Goal: Find specific page/section: Find specific page/section

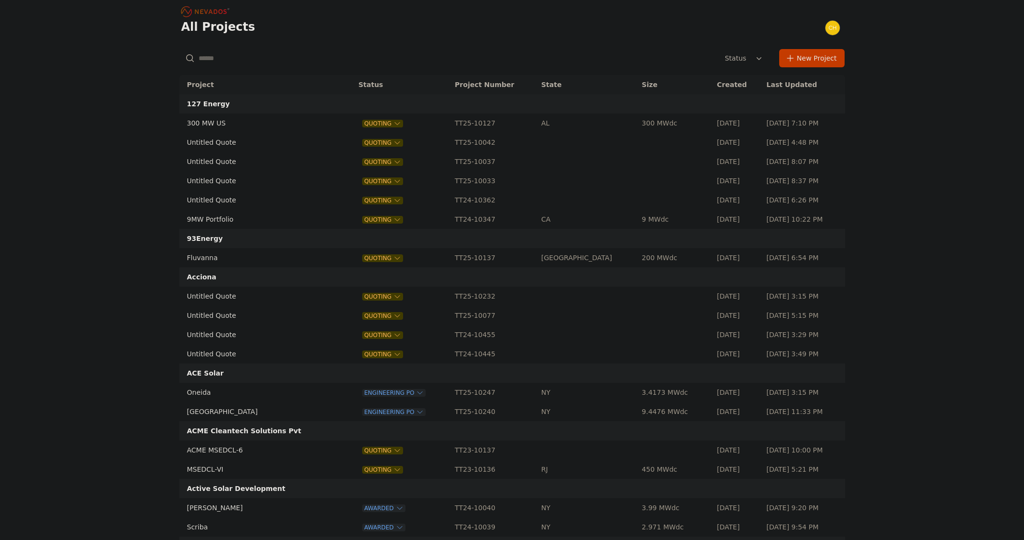
click at [249, 52] on input "text" at bounding box center [286, 58] width 215 height 17
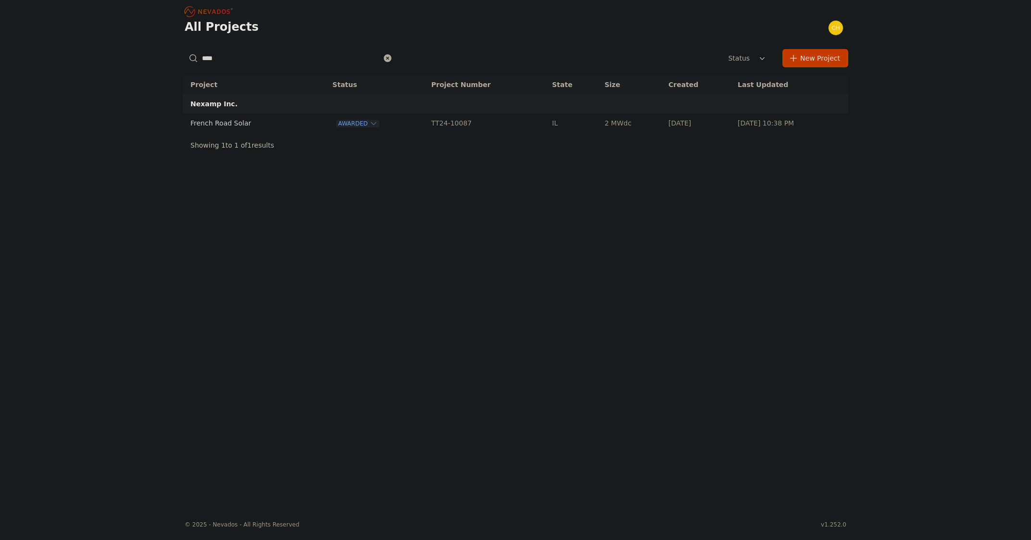
type input "****"
click at [224, 119] on td "French Road Solar" at bounding box center [247, 123] width 128 height 19
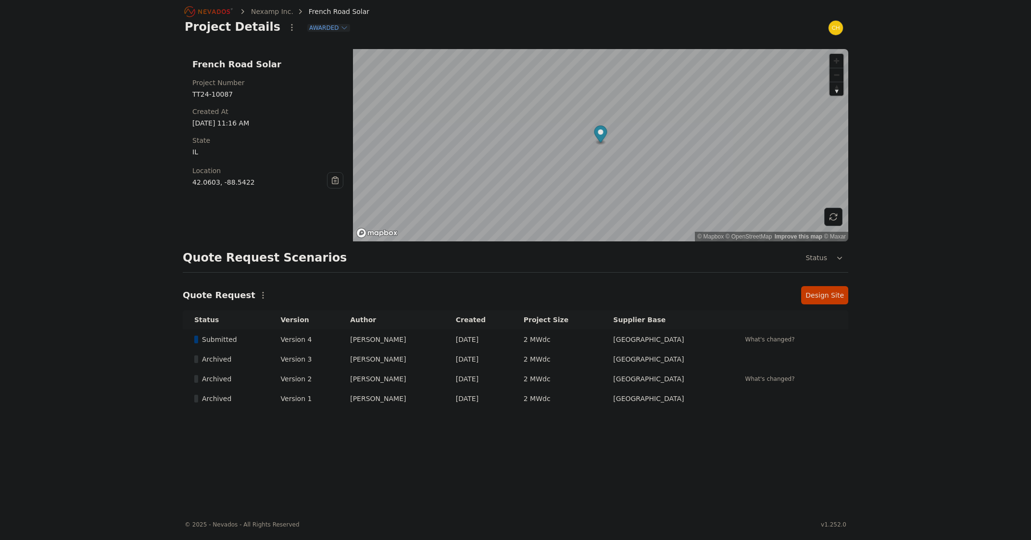
click at [814, 295] on link "Design Site" at bounding box center [824, 295] width 47 height 18
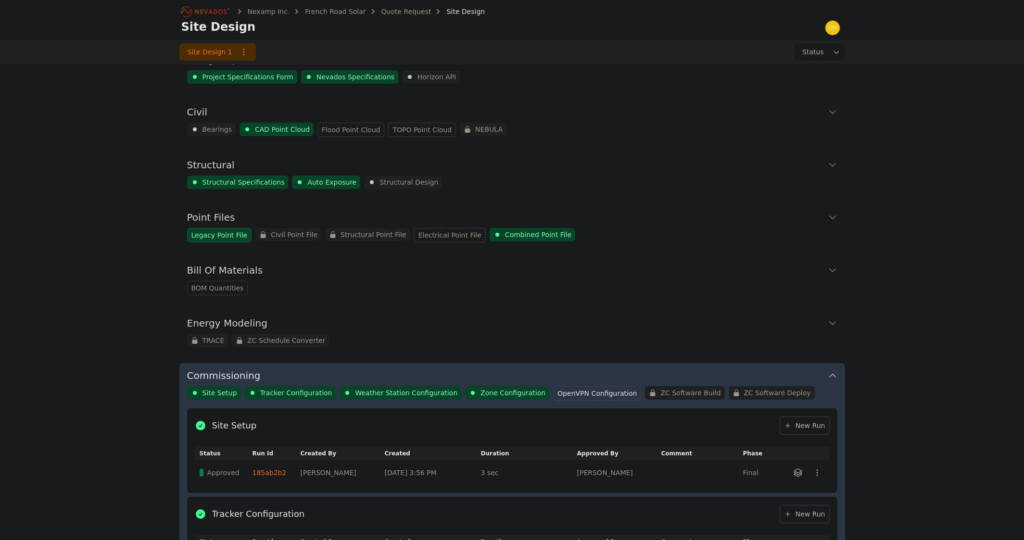
scroll to position [21, 0]
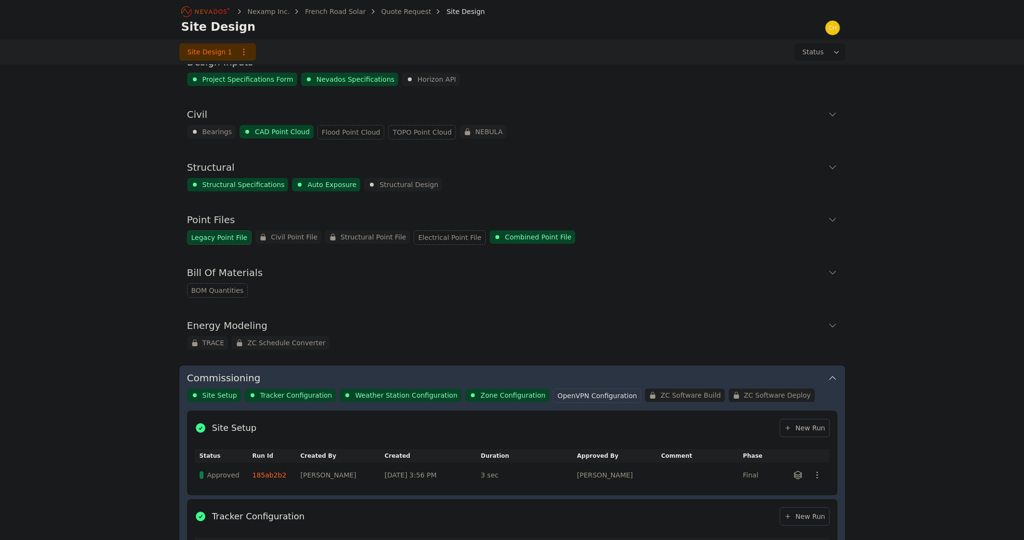
click at [835, 324] on icon at bounding box center [832, 326] width 7 height 4
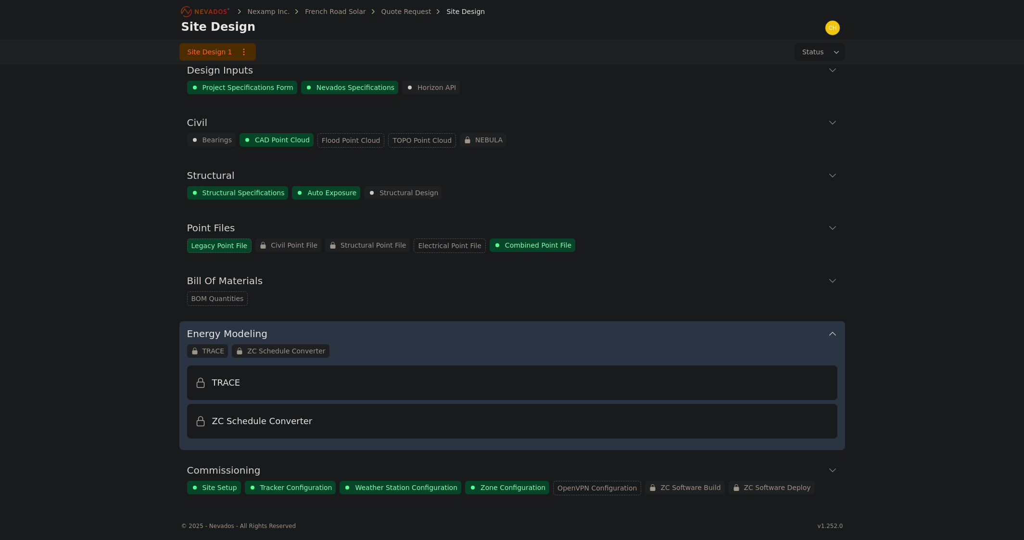
scroll to position [13, 0]
click at [839, 228] on div "Point Files Legacy Point File Civil Point File Structural Point File Electrical…" at bounding box center [512, 237] width 666 height 45
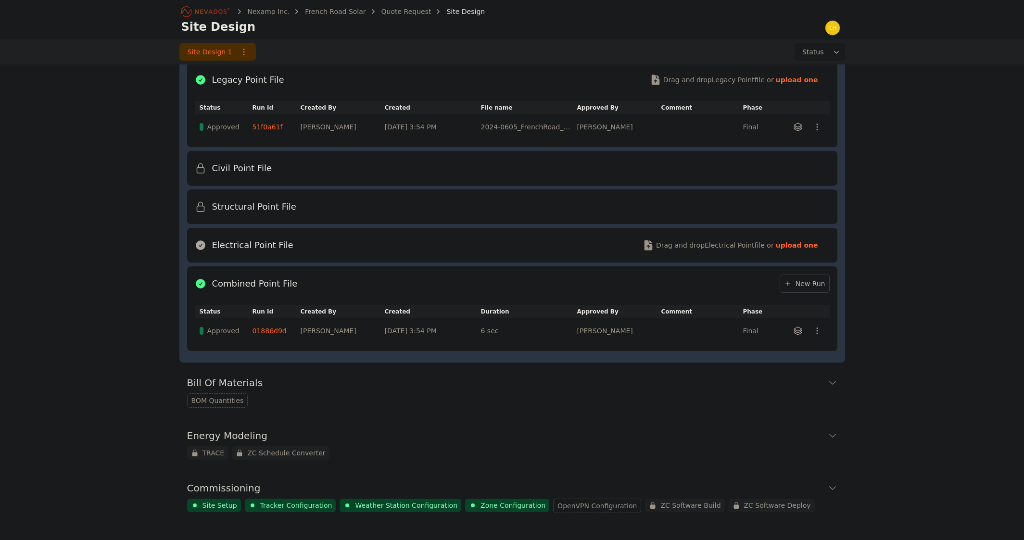
scroll to position [228, 0]
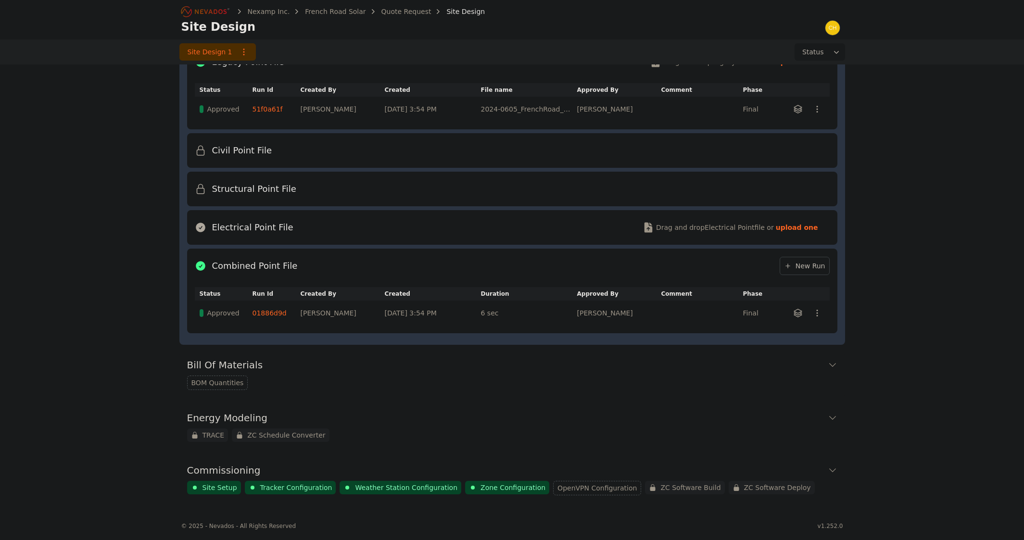
click at [982, 316] on div "Nexamp Inc. French Road Solar Quote Request Site Design Site Design Site Design…" at bounding box center [512, 141] width 1024 height 739
